Goal: Transaction & Acquisition: Obtain resource

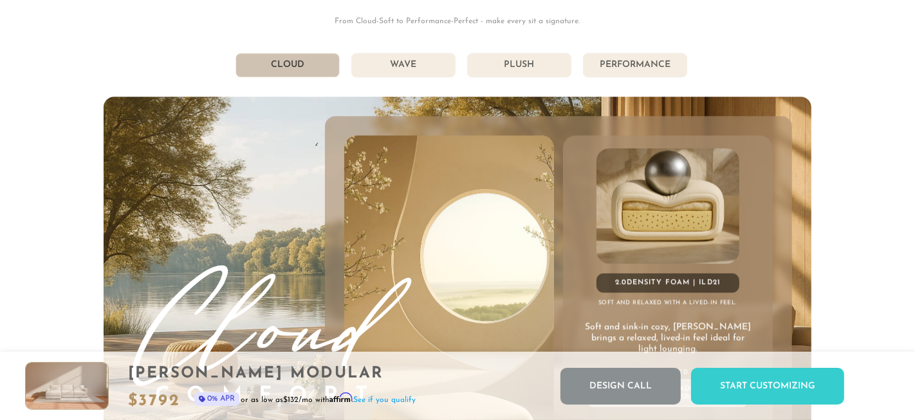
scroll to position [6824, 0]
click at [524, 63] on li "Plush" at bounding box center [519, 64] width 104 height 24
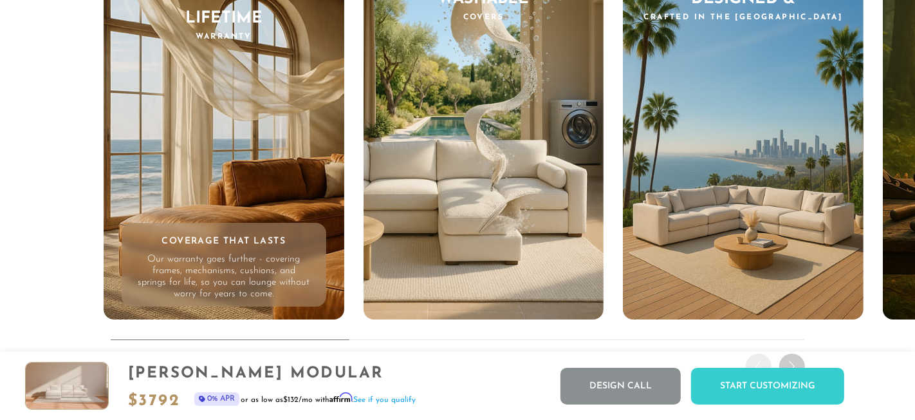
scroll to position [12168, 0]
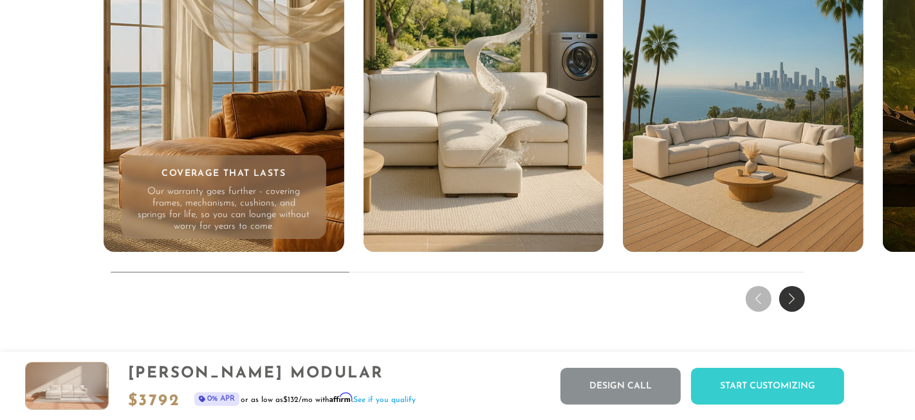
click at [800, 301] on div "Next slide" at bounding box center [793, 299] width 26 height 26
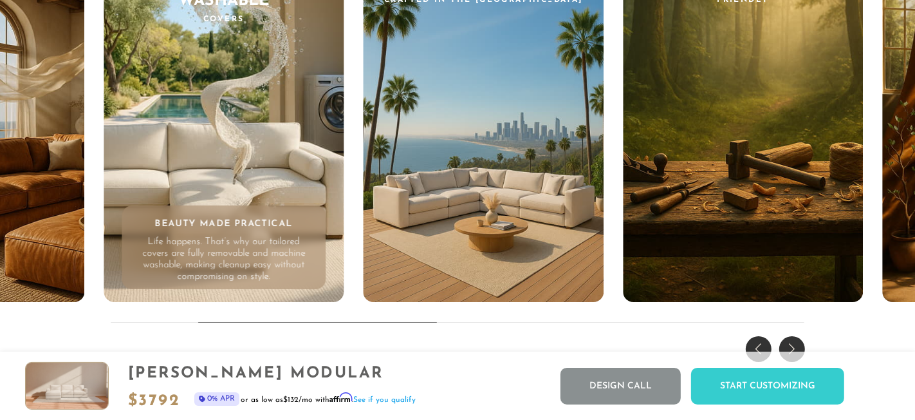
scroll to position [12122, 0]
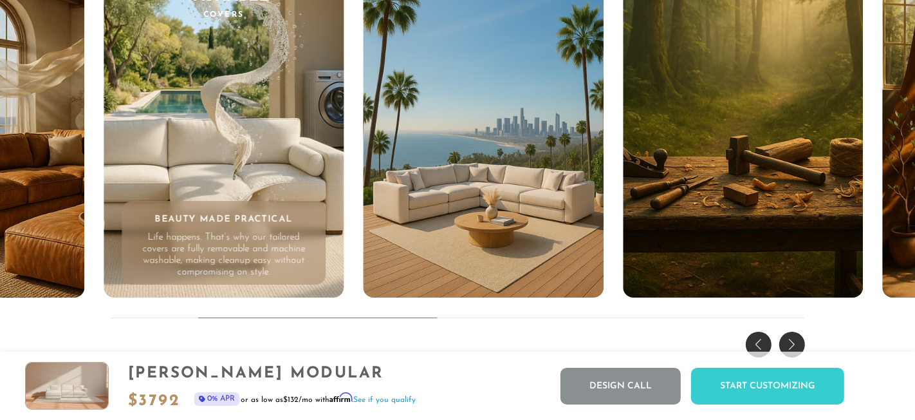
click at [795, 337] on div "Next slide" at bounding box center [793, 345] width 26 height 26
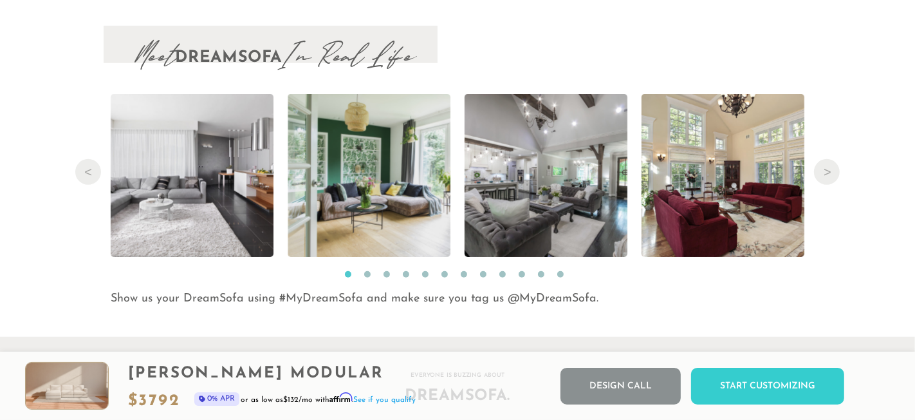
scroll to position [13077, 0]
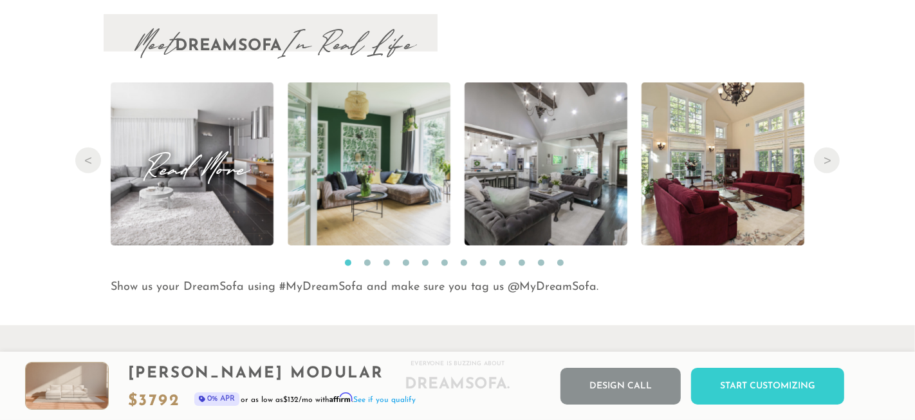
click at [218, 187] on img at bounding box center [192, 163] width 245 height 163
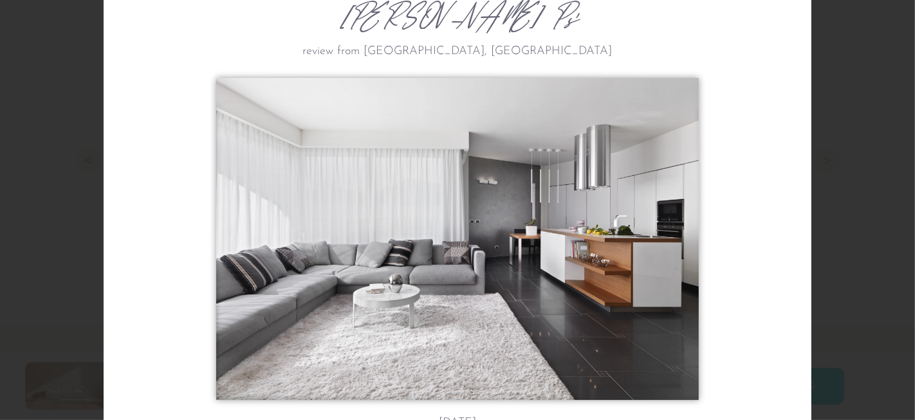
scroll to position [211, 0]
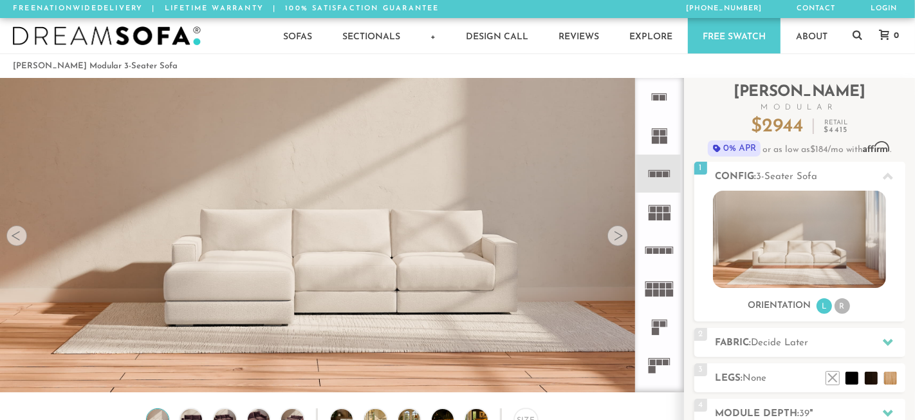
click at [725, 35] on link "Free Swatch" at bounding box center [734, 35] width 93 height 35
